Goal: Navigation & Orientation: Understand site structure

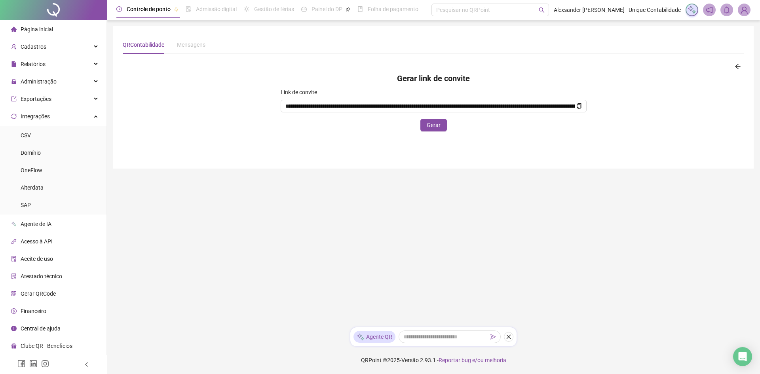
click at [57, 6] on div at bounding box center [53, 10] width 107 height 20
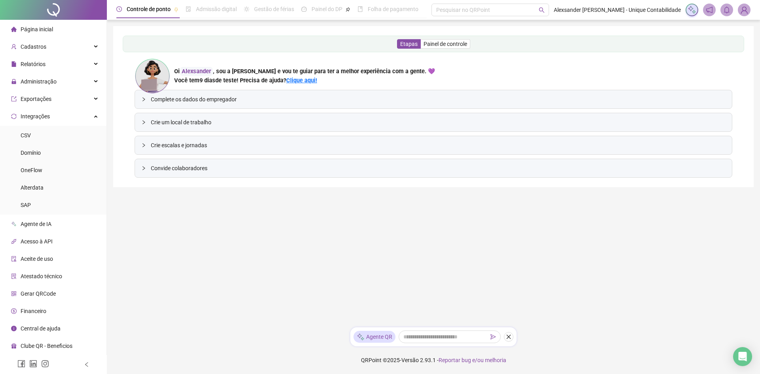
click at [744, 10] on img at bounding box center [744, 10] width 12 height 12
click at [746, 19] on ul "Minha conta Meus dados Configurações Painel do contador Idioma Sair Calculadora…" at bounding box center [715, 65] width 72 height 94
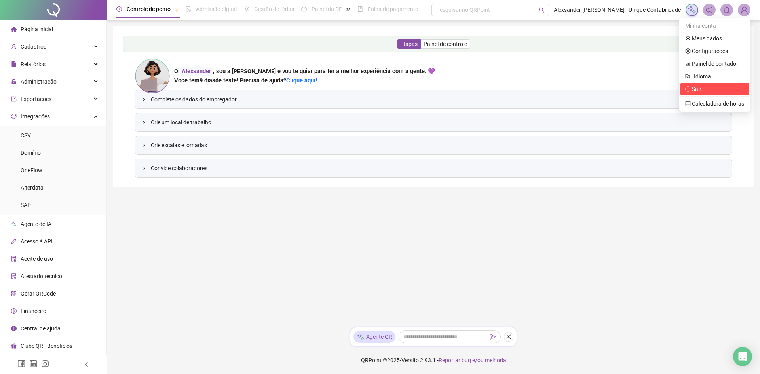
click at [702, 88] on span "Sair" at bounding box center [714, 89] width 59 height 9
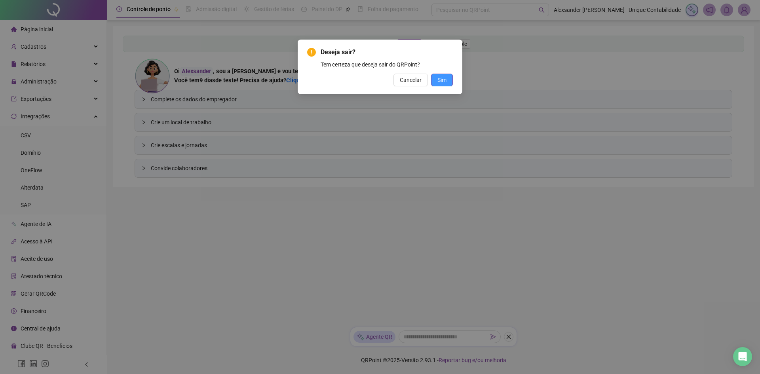
click at [447, 78] on button "Sim" at bounding box center [442, 80] width 22 height 13
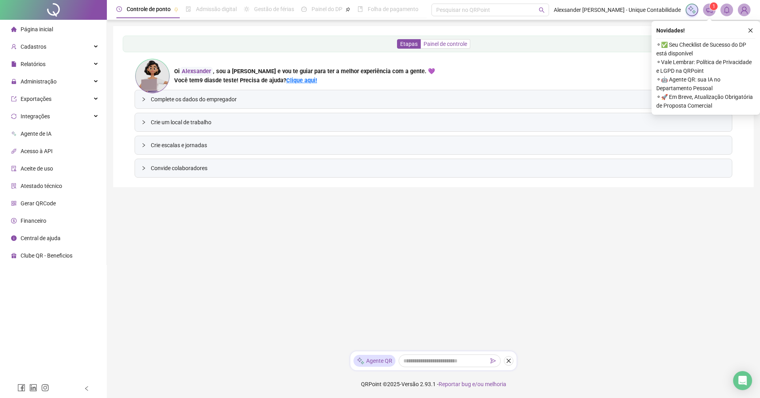
click at [444, 44] on span "Painel de controle" at bounding box center [446, 44] width 44 height 6
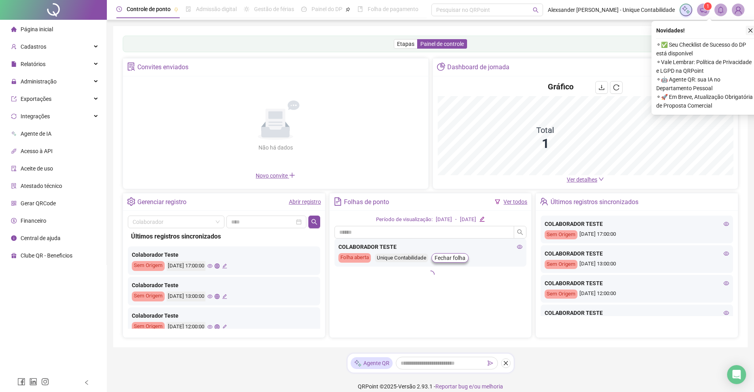
click at [750, 29] on icon "close" at bounding box center [751, 31] width 6 height 6
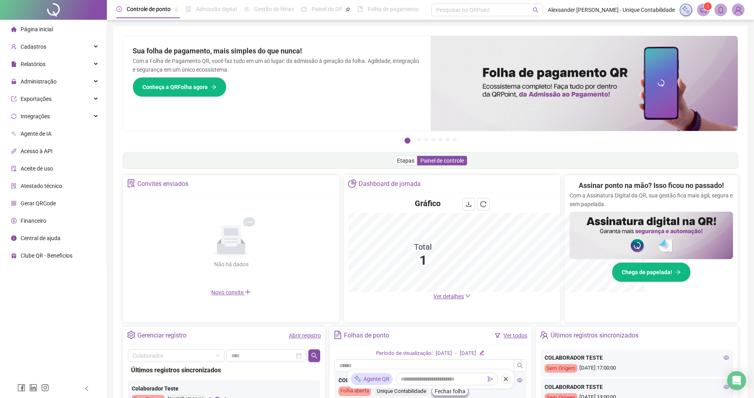
drag, startPoint x: 752, startPoint y: 30, endPoint x: 740, endPoint y: 31, distance: 12.3
click at [752, 31] on div "Controle de ponto Admissão digital Gestão de férias Painel do DP Folha de pagam…" at bounding box center [430, 267] width 647 height 535
click at [44, 99] on span "Exportações" at bounding box center [36, 99] width 31 height 6
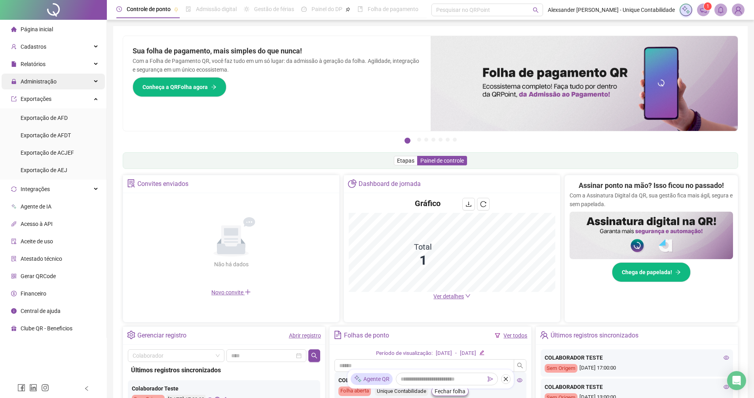
click at [34, 80] on span "Administração" at bounding box center [39, 81] width 36 height 6
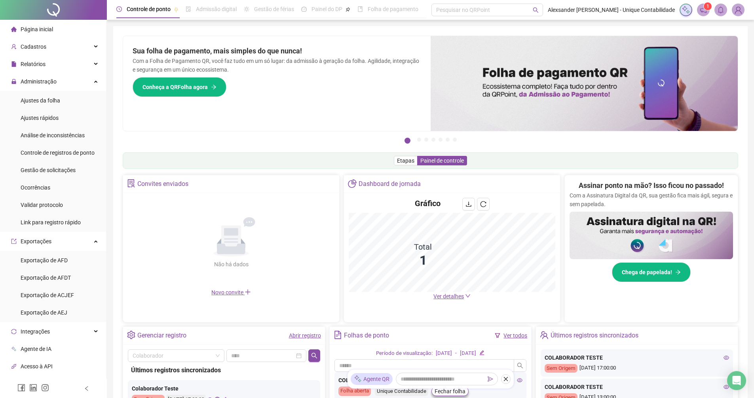
click at [218, 11] on span "Admissão digital" at bounding box center [216, 9] width 41 height 6
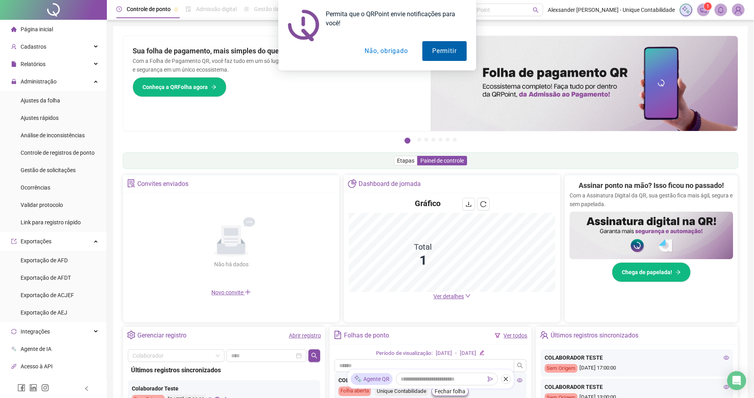
click at [453, 50] on button "Permitir" at bounding box center [444, 51] width 44 height 20
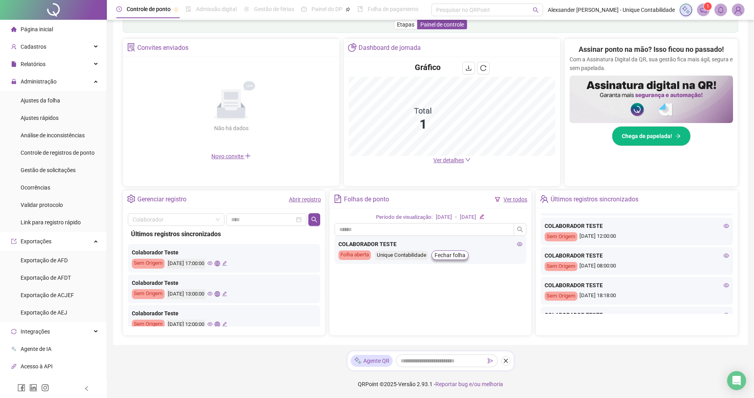
scroll to position [277, 0]
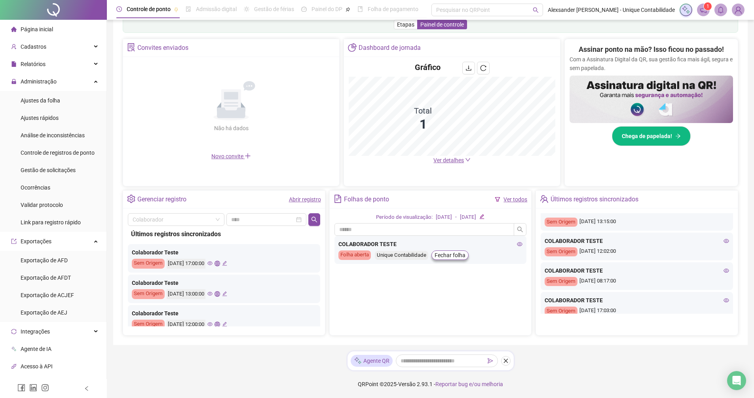
click at [724, 240] on icon "eye" at bounding box center [727, 241] width 6 height 4
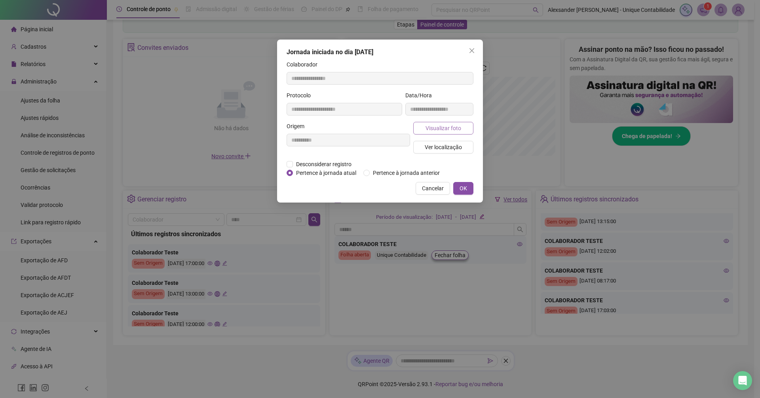
click at [441, 124] on span "Visualizar foto" at bounding box center [444, 128] width 36 height 9
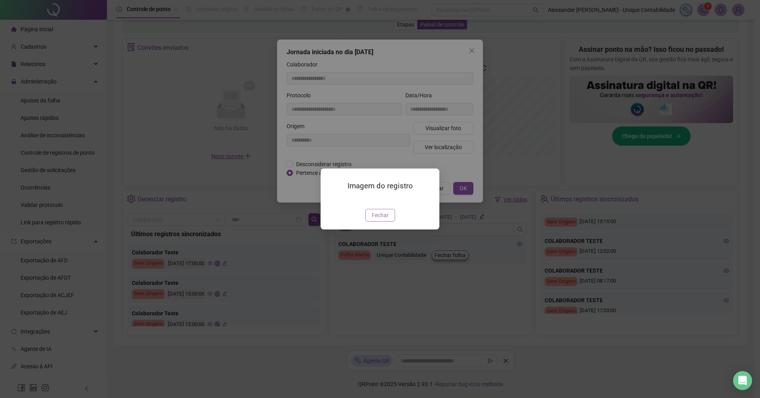
click at [381, 220] on span "Fechar" at bounding box center [380, 215] width 17 height 9
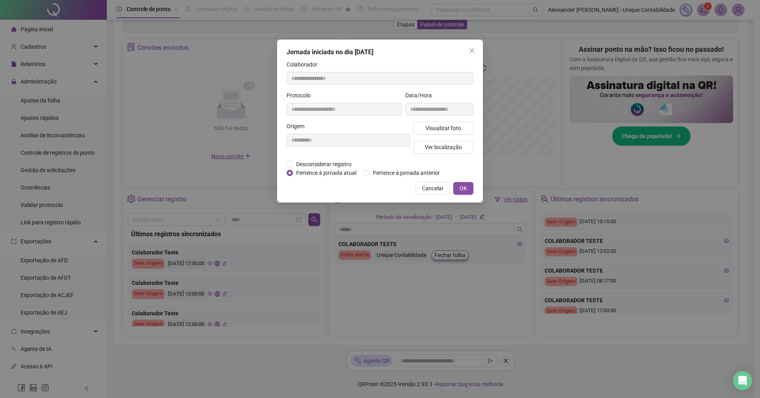
click at [413, 189] on div "Cancelar OK" at bounding box center [380, 188] width 187 height 13
click at [430, 189] on span "Cancelar" at bounding box center [433, 188] width 22 height 9
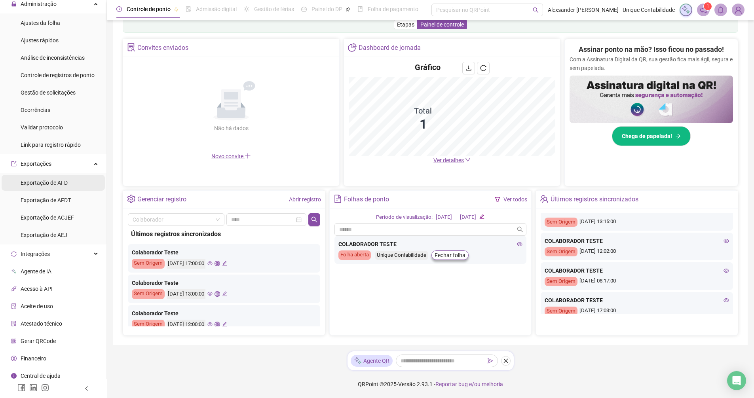
scroll to position [82, 0]
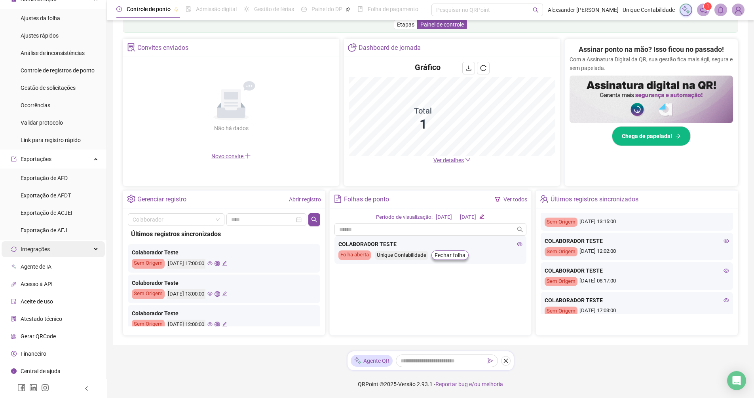
click at [60, 253] on div "Integrações" at bounding box center [53, 250] width 103 height 16
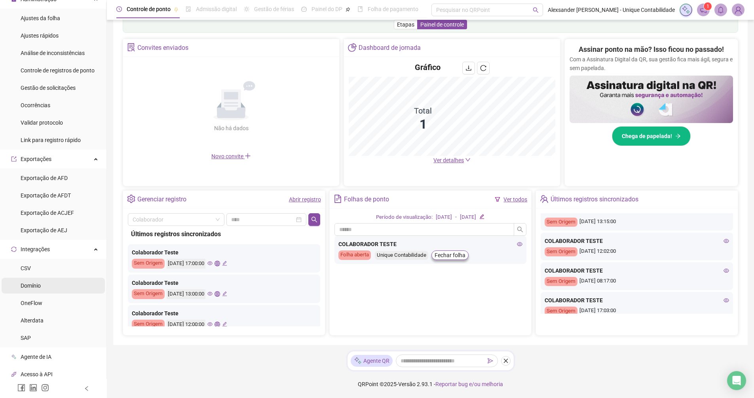
scroll to position [173, 0]
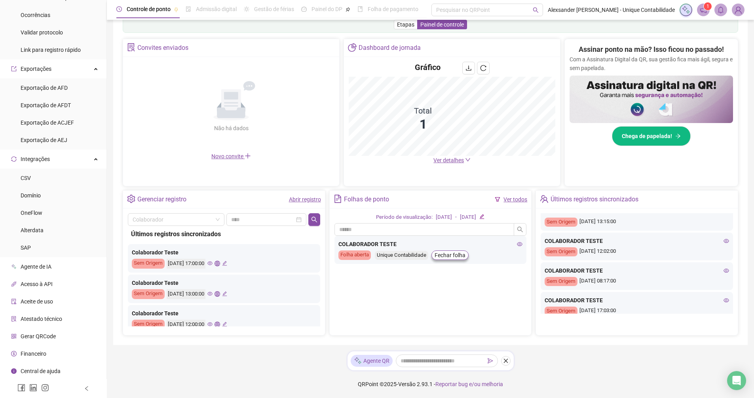
click at [58, 336] on li "Gerar QRCode" at bounding box center [53, 337] width 103 height 16
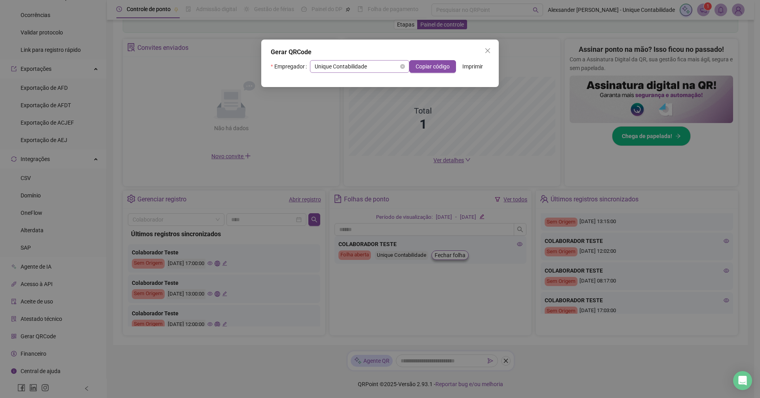
click at [362, 70] on span "Unique Contabilidade" at bounding box center [360, 67] width 90 height 12
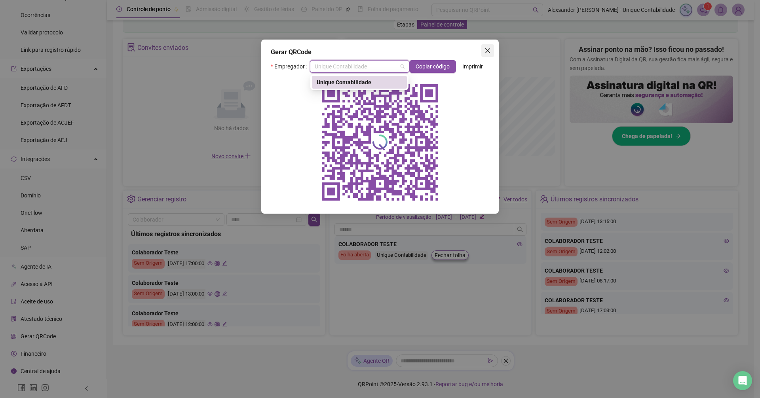
click at [488, 50] on icon "close" at bounding box center [488, 51] width 6 height 6
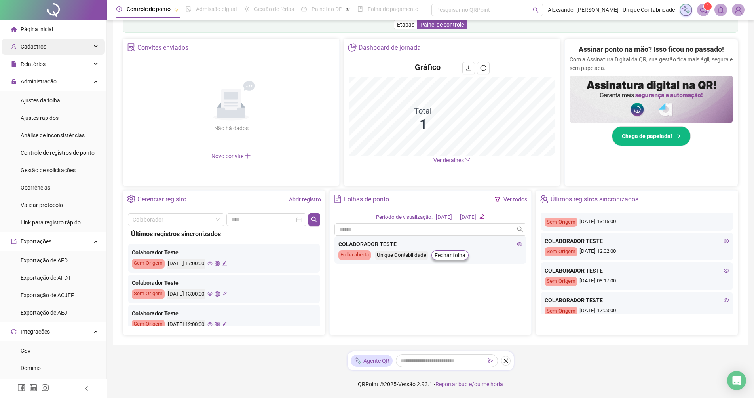
click at [59, 51] on div "Cadastros" at bounding box center [53, 47] width 103 height 16
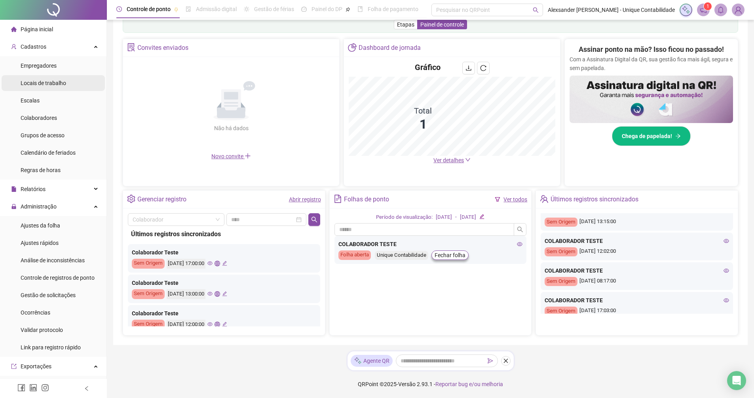
click at [54, 85] on span "Locais de trabalho" at bounding box center [44, 83] width 46 height 6
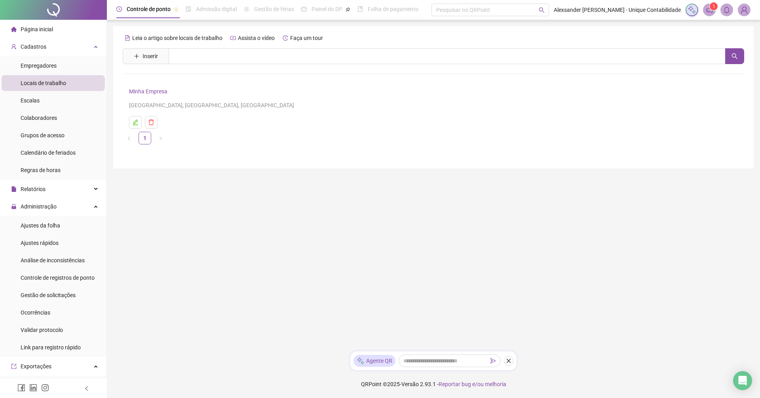
click at [748, 12] on img at bounding box center [744, 10] width 12 height 12
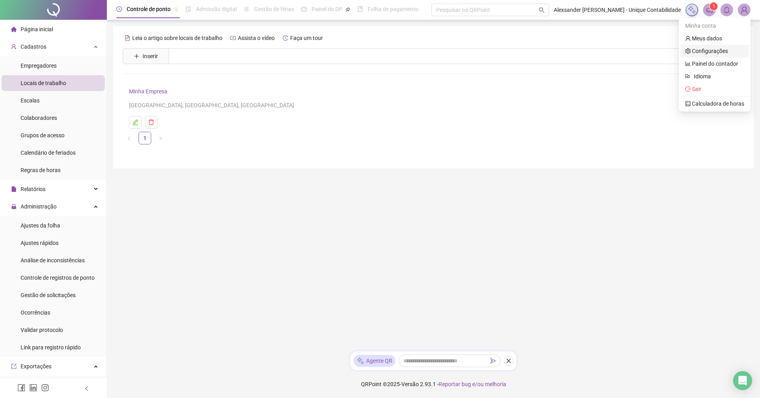
click at [712, 51] on link "Configurações" at bounding box center [706, 51] width 43 height 6
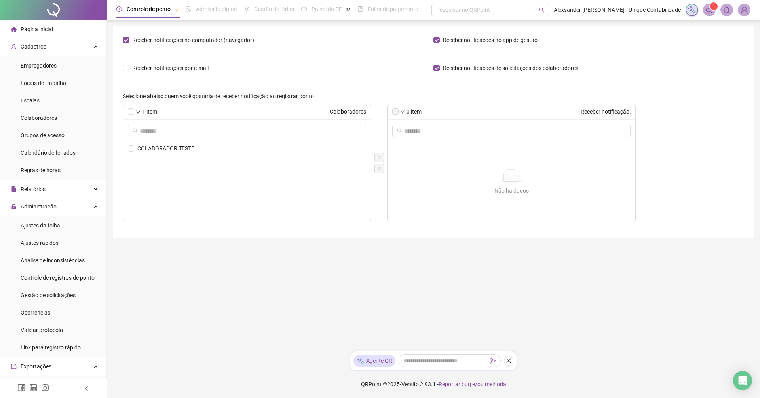
click at [744, 15] on img at bounding box center [744, 10] width 12 height 12
click at [715, 67] on link "Painel do contador" at bounding box center [711, 64] width 53 height 6
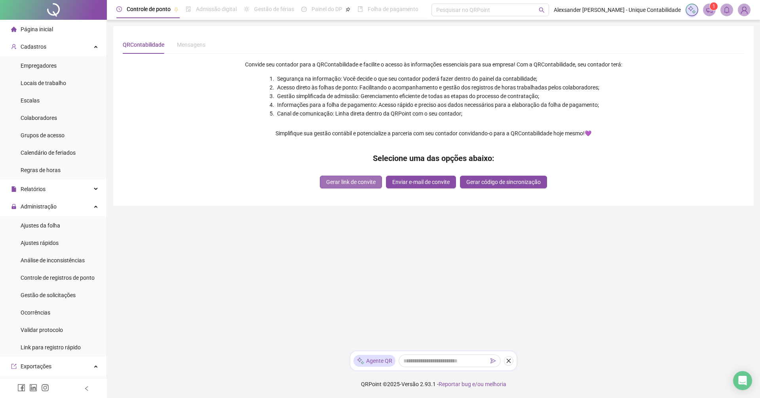
click at [362, 187] on button "Gerar link de convite" at bounding box center [351, 182] width 62 height 13
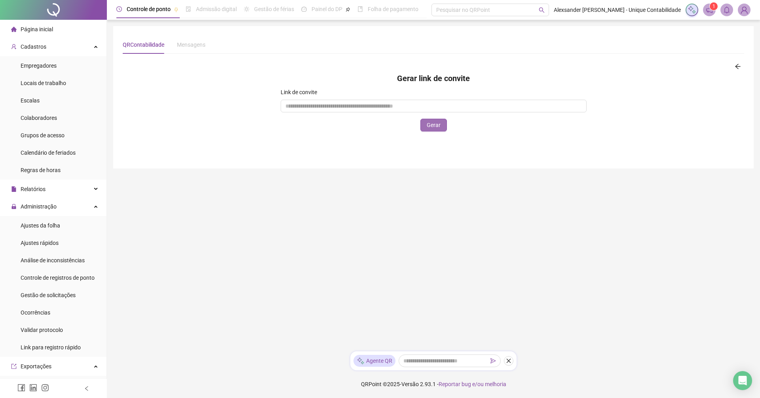
click at [438, 126] on span "Gerar" at bounding box center [434, 125] width 14 height 9
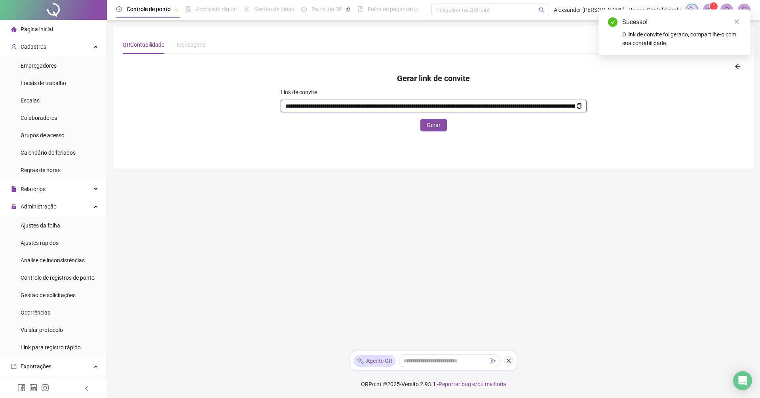
click at [576, 103] on icon "copy" at bounding box center [579, 106] width 6 height 6
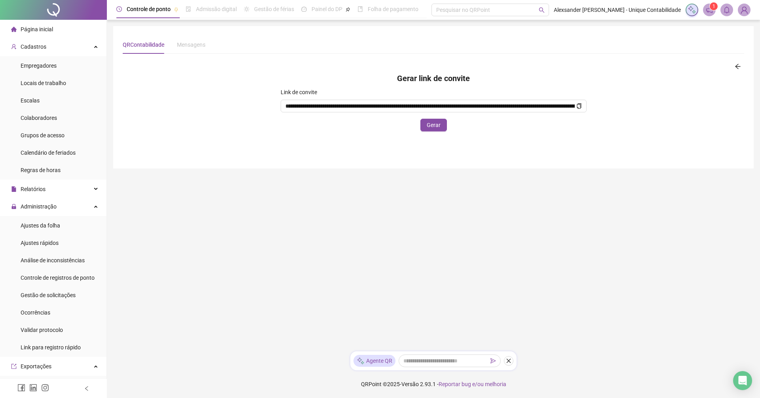
click at [57, 12] on div at bounding box center [53, 10] width 107 height 20
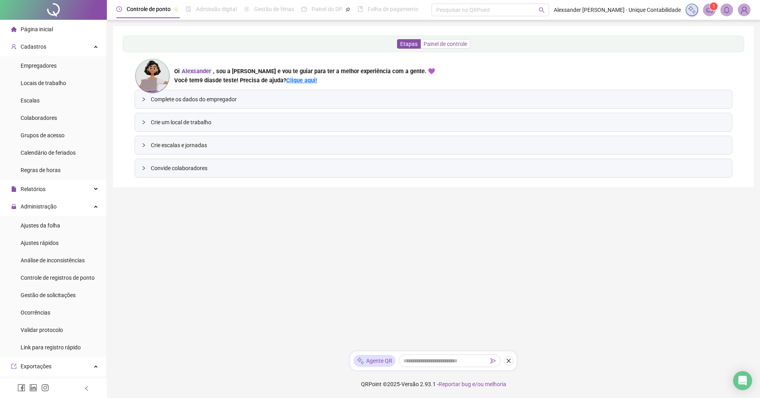
click at [443, 45] on span "Painel de controle" at bounding box center [446, 44] width 44 height 6
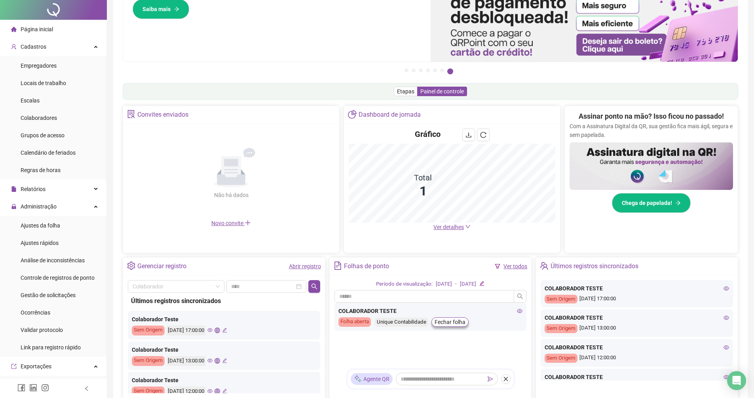
scroll to position [136, 0]
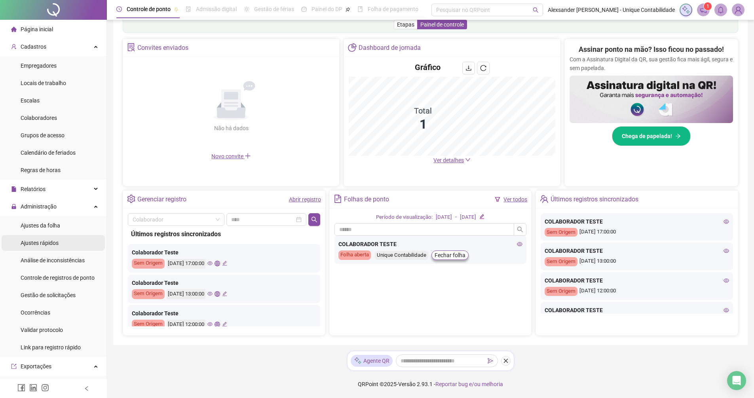
click at [33, 245] on span "Ajustes rápidos" at bounding box center [40, 243] width 38 height 6
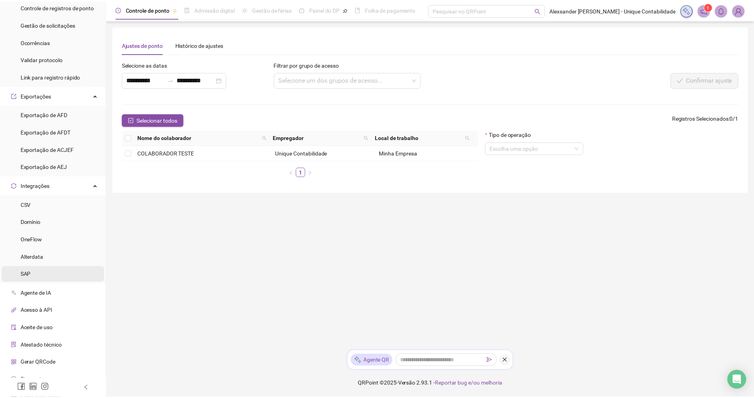
scroll to position [298, 0]
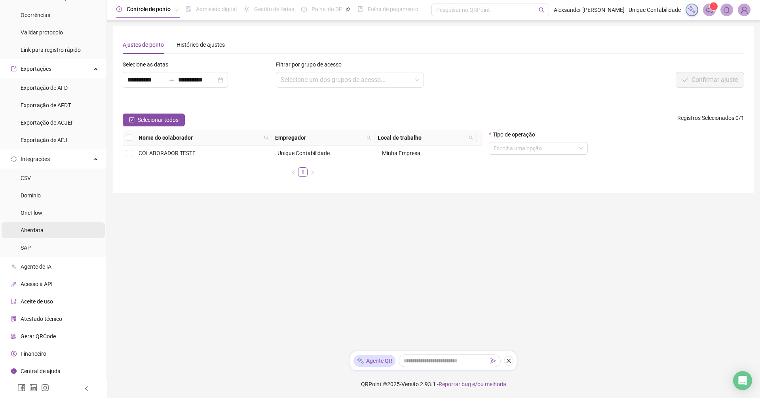
click at [56, 234] on li "Alterdata" at bounding box center [53, 231] width 103 height 16
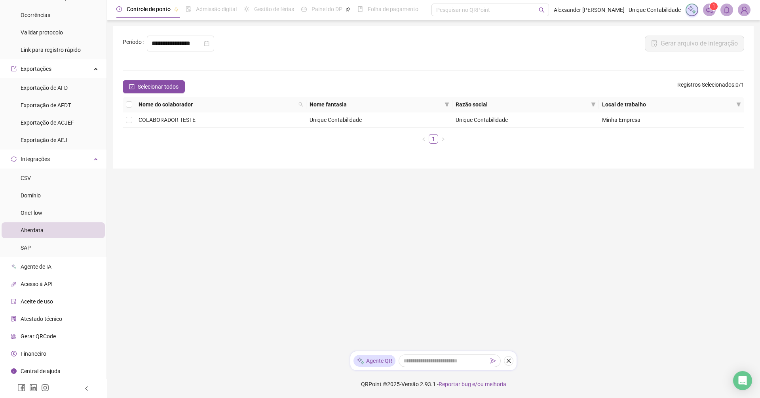
click at [46, 283] on span "Acesso à API" at bounding box center [37, 284] width 32 height 6
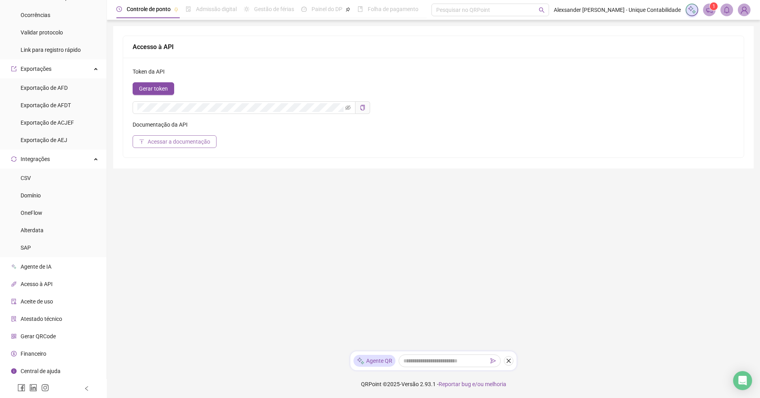
click at [183, 143] on span "Acessar a documentação" at bounding box center [179, 141] width 63 height 9
click at [709, 12] on icon "notification" at bounding box center [709, 10] width 6 height 6
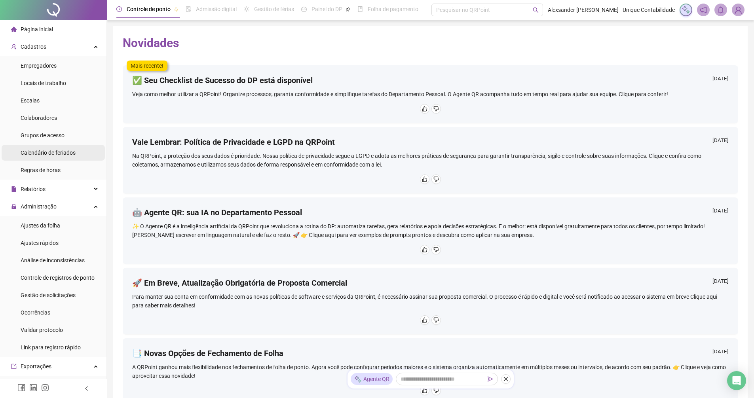
click at [55, 148] on div "Calendário de feriados" at bounding box center [48, 153] width 55 height 16
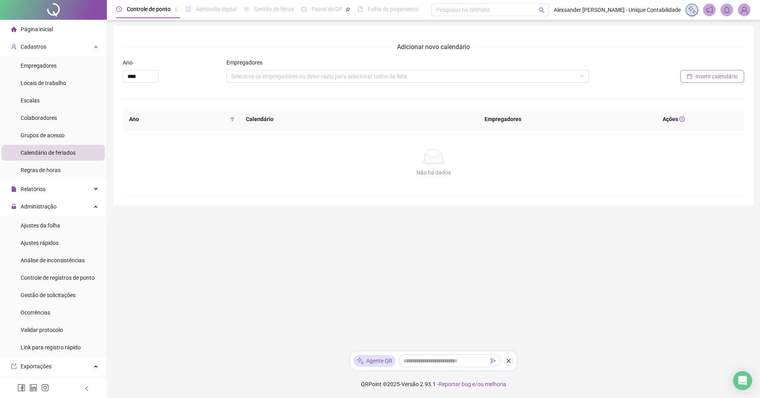
click at [705, 76] on span "Inserir calendário" at bounding box center [717, 76] width 42 height 9
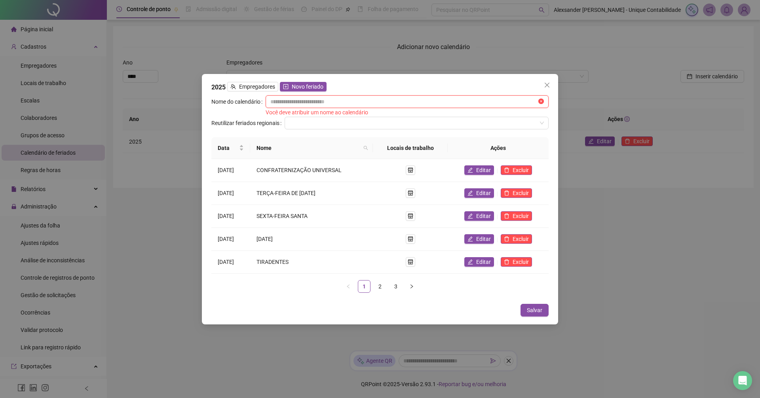
click at [411, 101] on input "text" at bounding box center [403, 101] width 266 height 9
click at [385, 280] on div "Data Nome Locais de trabalho Ações [DATE] CONFRATERNIZAÇÃO UNIVERSAL Editar Exc…" at bounding box center [379, 215] width 337 height 156
click at [382, 282] on link "2" at bounding box center [380, 287] width 12 height 12
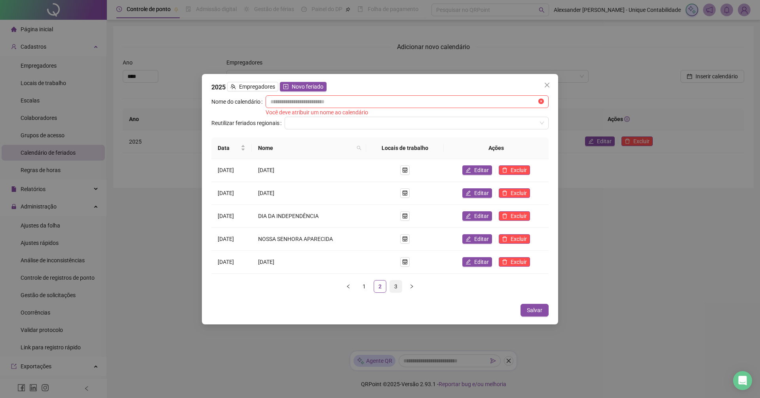
click at [397, 288] on link "3" at bounding box center [396, 287] width 12 height 12
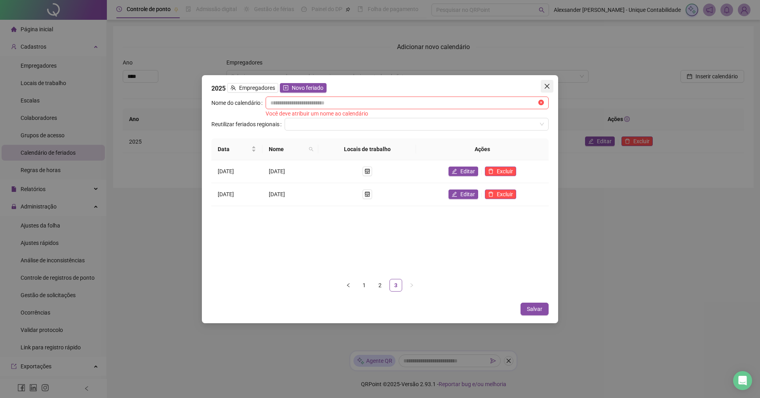
click at [543, 80] on button "Close" at bounding box center [547, 86] width 13 height 13
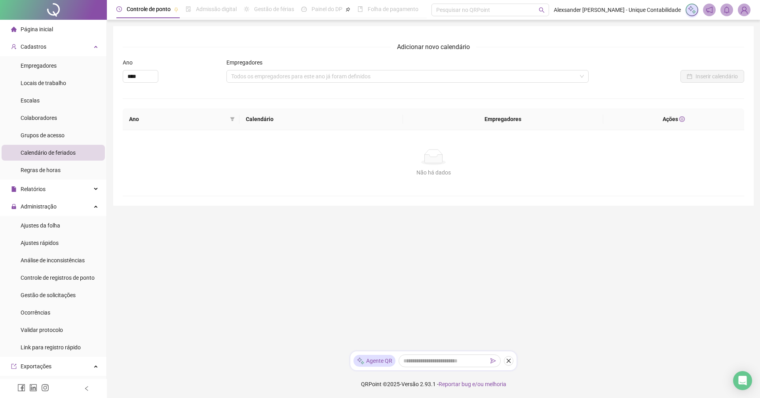
click at [36, 32] on span "Página inicial" at bounding box center [37, 29] width 32 height 6
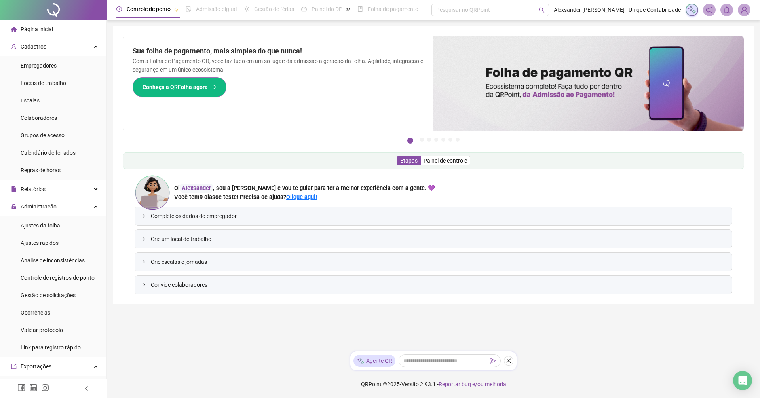
click at [173, 90] on span "Conheça a QRFolha agora" at bounding box center [175, 87] width 65 height 9
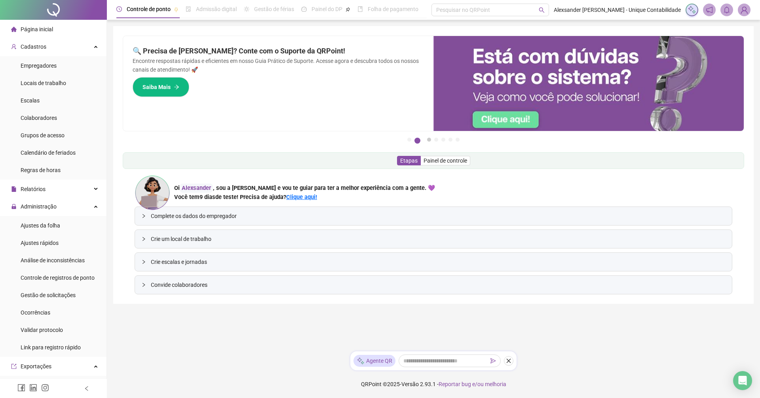
click at [429, 141] on button "3" at bounding box center [429, 140] width 4 height 4
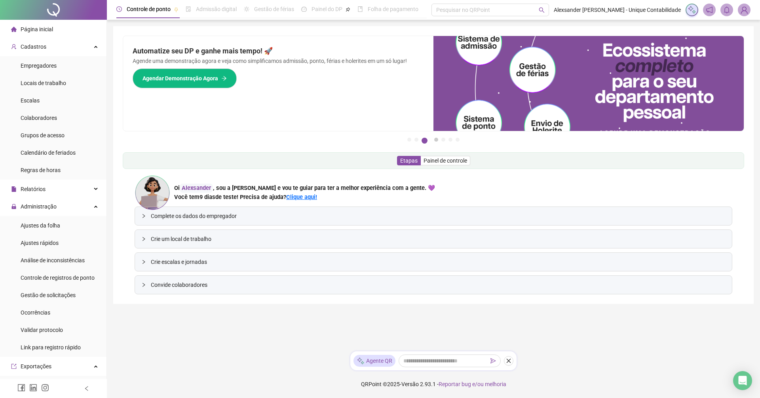
click at [438, 141] on button "4" at bounding box center [436, 140] width 4 height 4
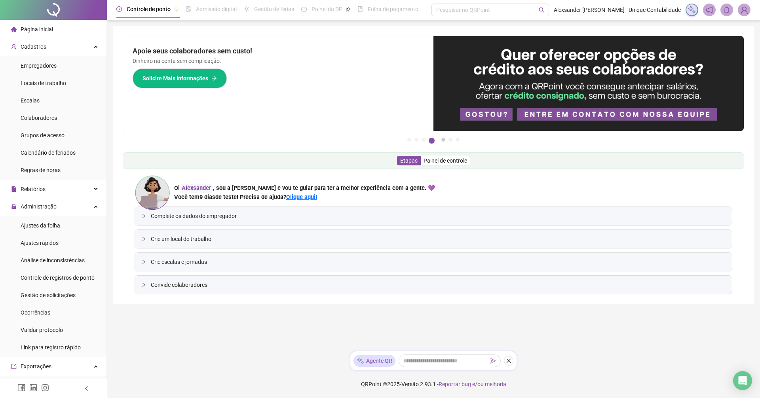
click at [445, 140] on button "5" at bounding box center [443, 140] width 4 height 4
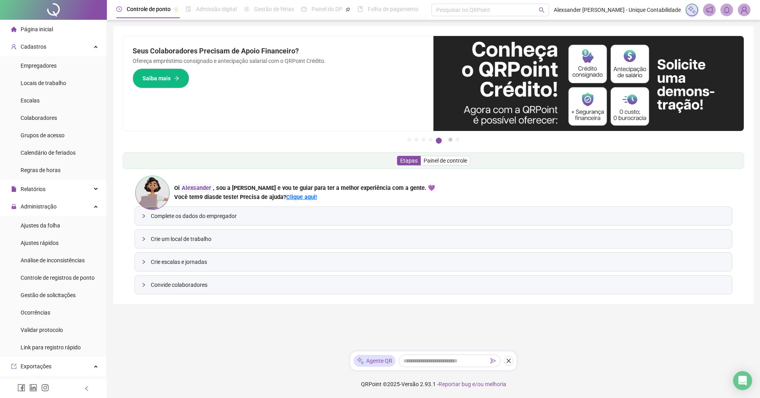
click at [453, 140] on button "6" at bounding box center [451, 140] width 4 height 4
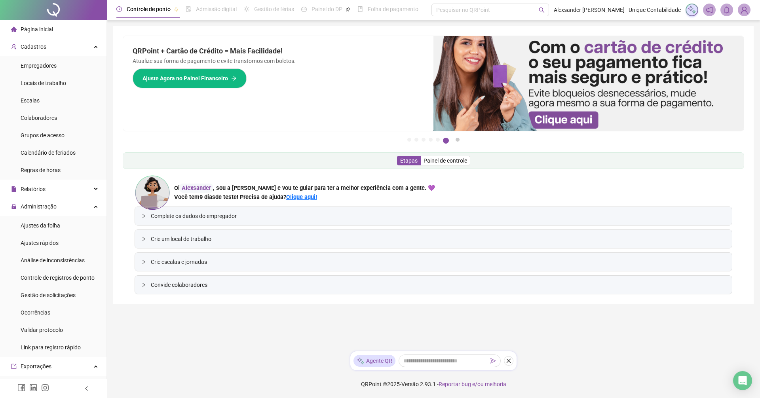
click at [457, 139] on button "7" at bounding box center [458, 140] width 4 height 4
